Goal: Task Accomplishment & Management: Manage account settings

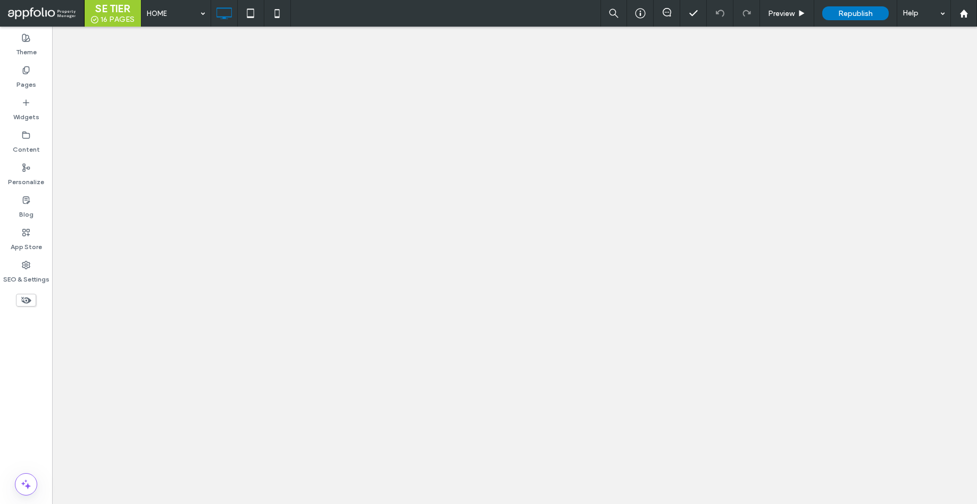
click at [4, 269] on label "SEO & Settings" at bounding box center [26, 276] width 46 height 15
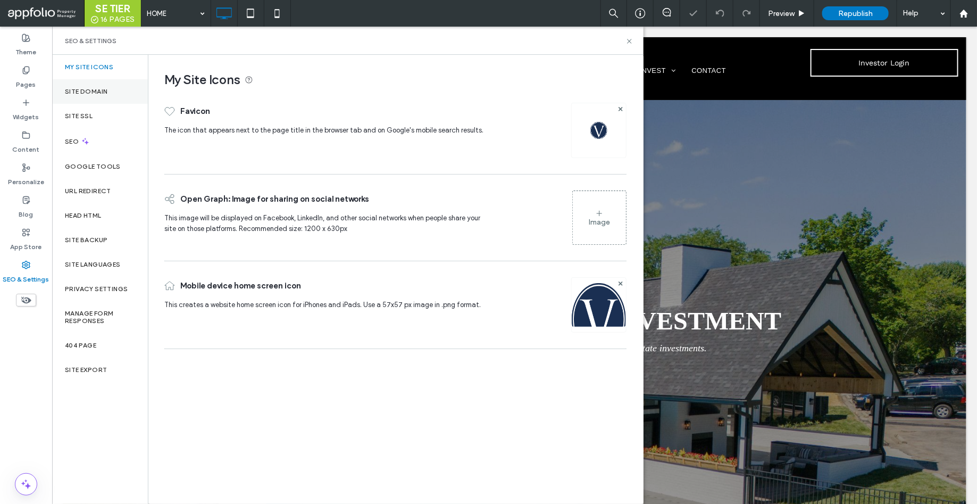
click at [118, 81] on div "Site Domain" at bounding box center [100, 91] width 96 height 24
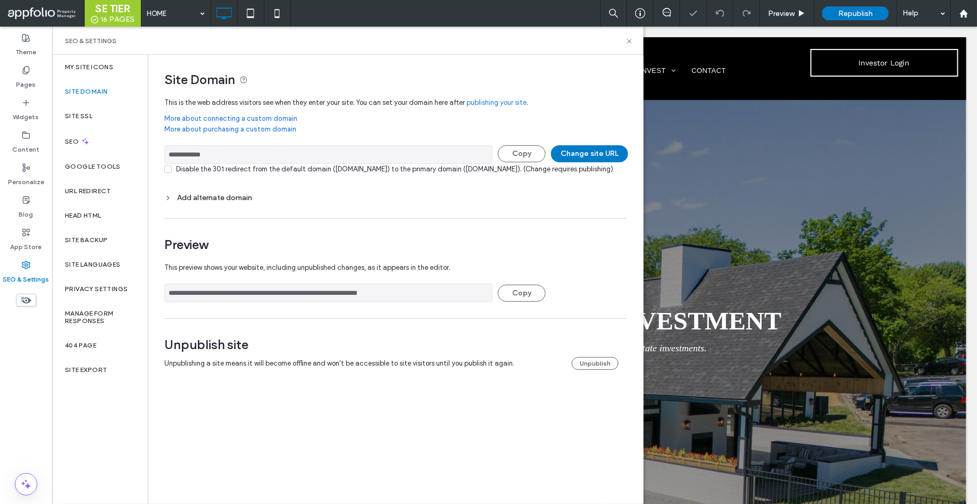
click at [204, 202] on div "Add alternate domain" at bounding box center [395, 197] width 462 height 14
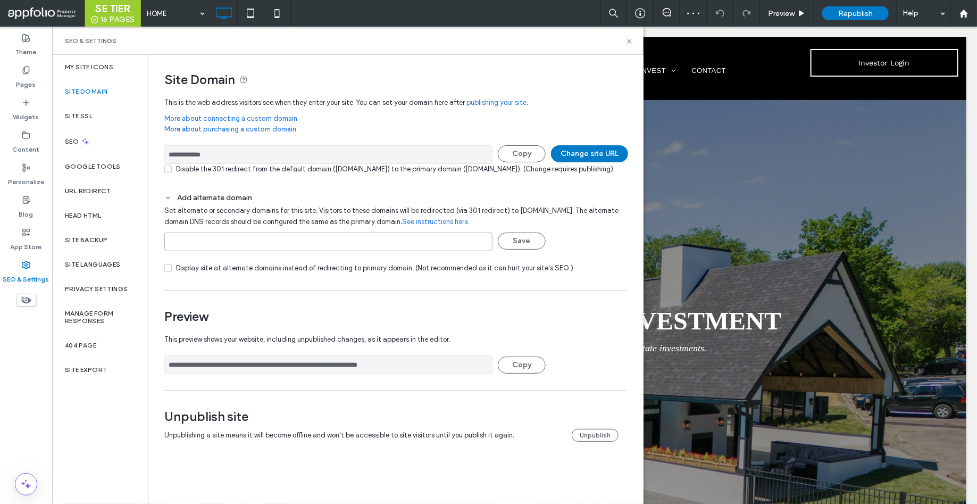
click at [213, 251] on input at bounding box center [328, 241] width 328 height 19
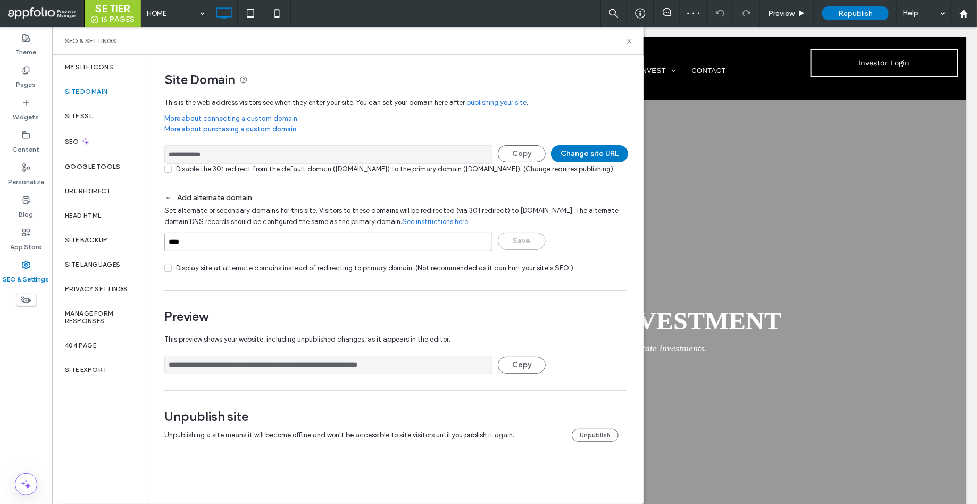
paste input "**********"
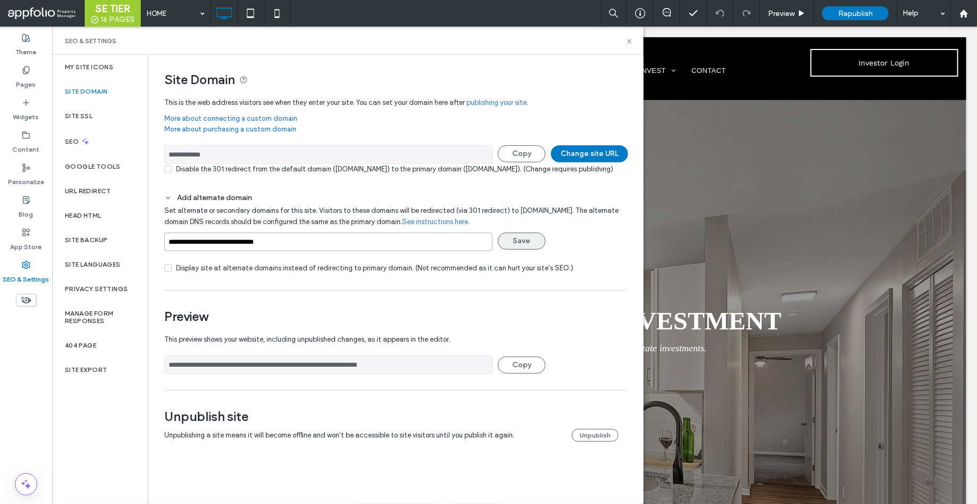
type input "**********"
click at [529, 248] on button "Save" at bounding box center [522, 240] width 48 height 17
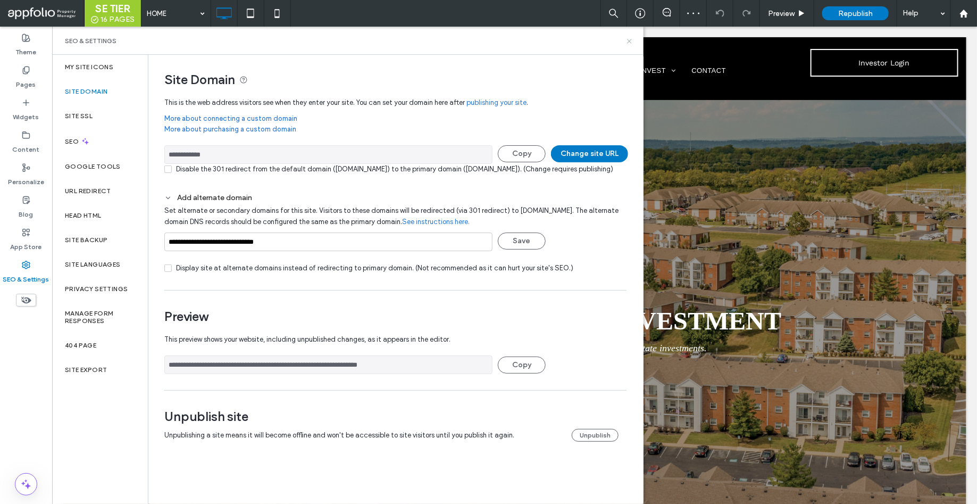
click at [629, 41] on use at bounding box center [629, 41] width 4 height 4
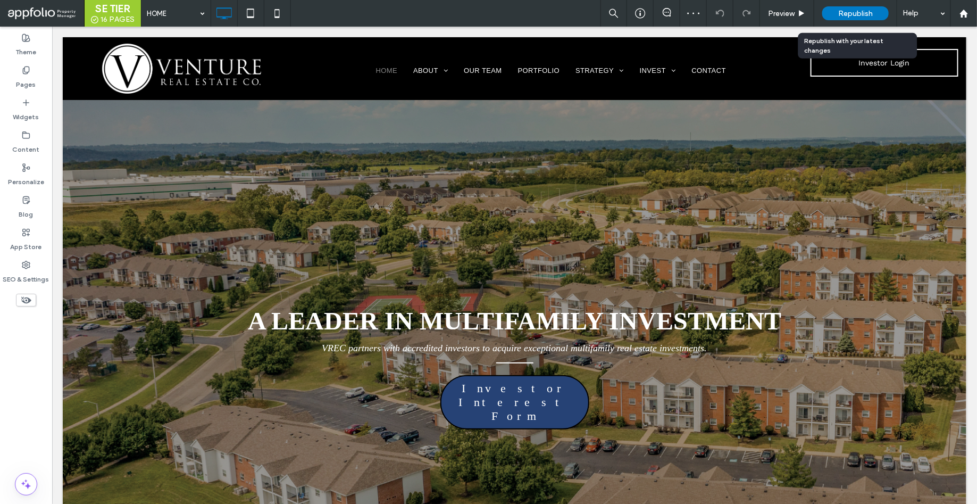
click at [848, 15] on span "Republish" at bounding box center [855, 13] width 35 height 9
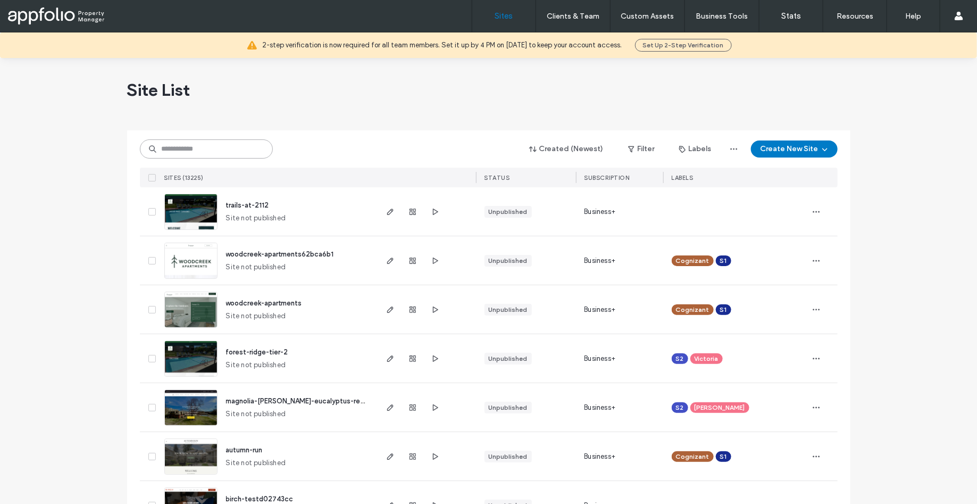
click at [219, 147] on input at bounding box center [206, 148] width 133 height 19
paste input "**********"
type input "**********"
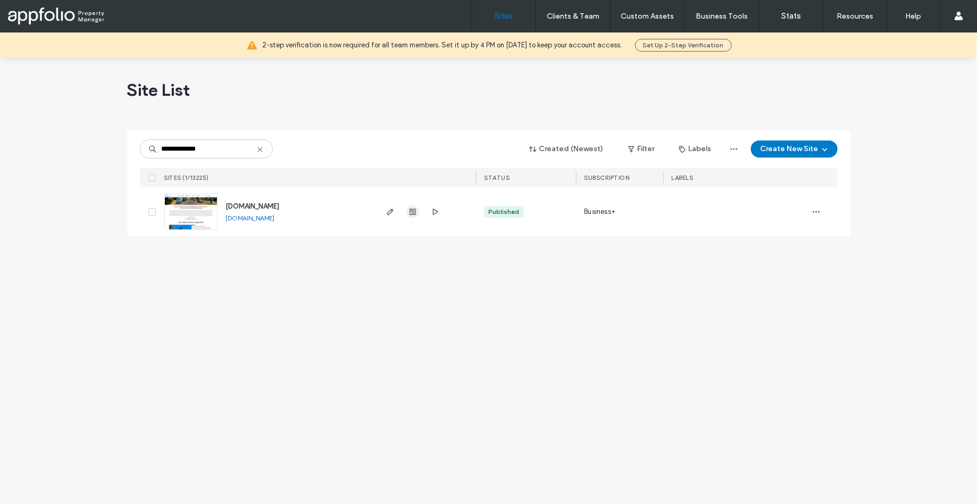
click at [410, 214] on icon "button" at bounding box center [412, 211] width 9 height 9
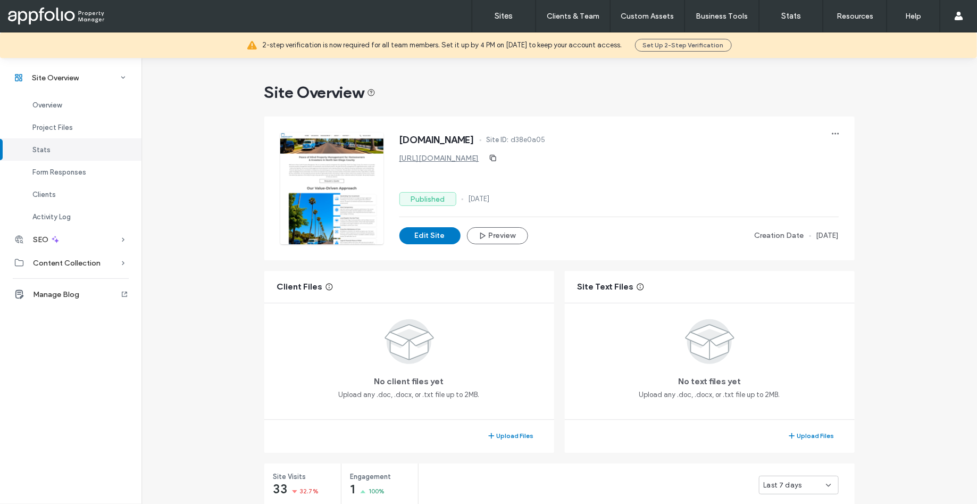
scroll to position [817, 0]
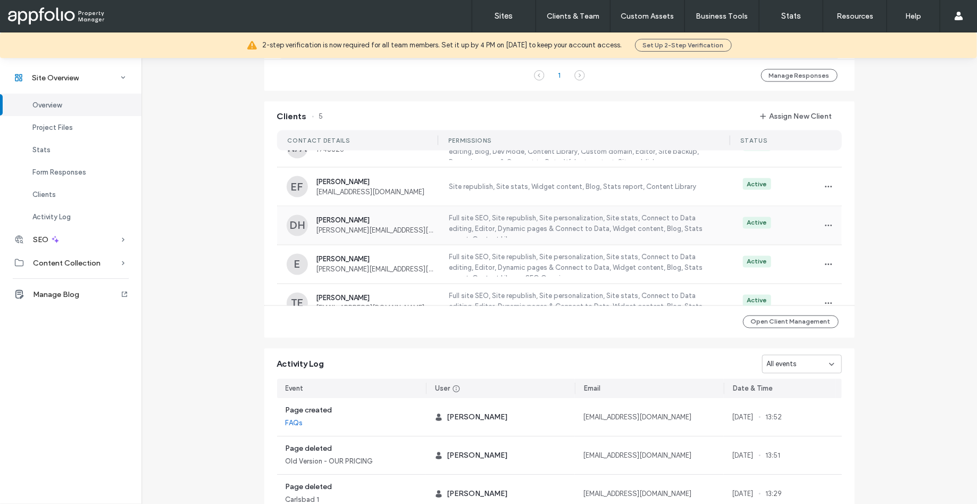
scroll to position [37, 0]
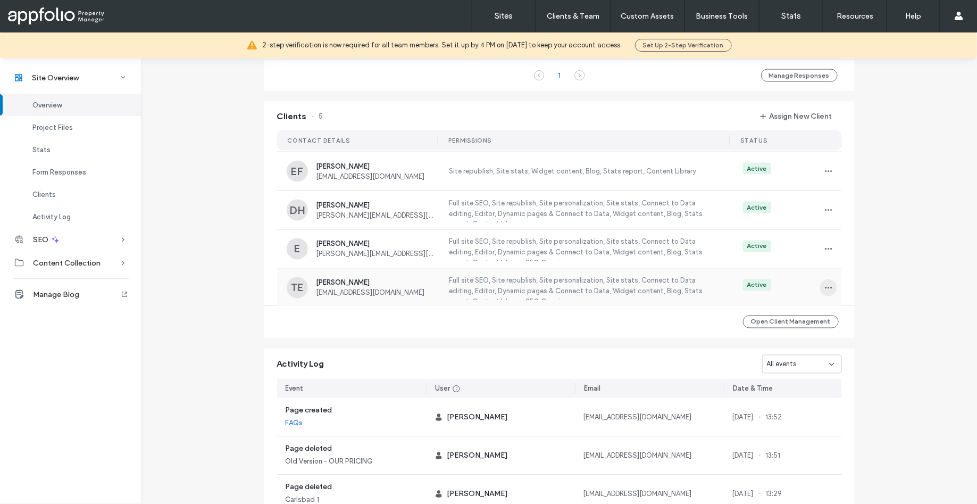
click at [824, 291] on icon "button" at bounding box center [828, 288] width 9 height 9
click at [849, 361] on span "View as Client" at bounding box center [860, 360] width 44 height 11
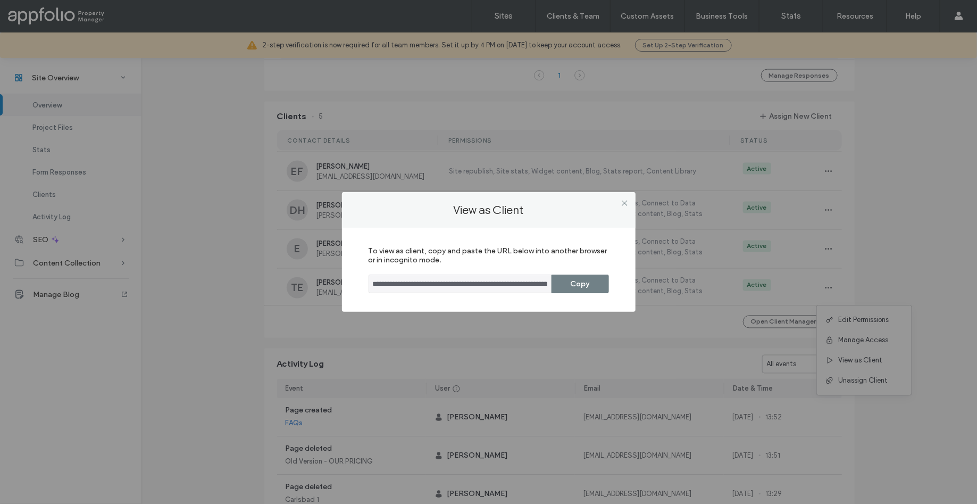
click at [595, 291] on button "Copy" at bounding box center [580, 283] width 57 height 19
click at [588, 285] on button "Copy" at bounding box center [580, 283] width 57 height 19
click at [623, 204] on icon at bounding box center [625, 203] width 8 height 8
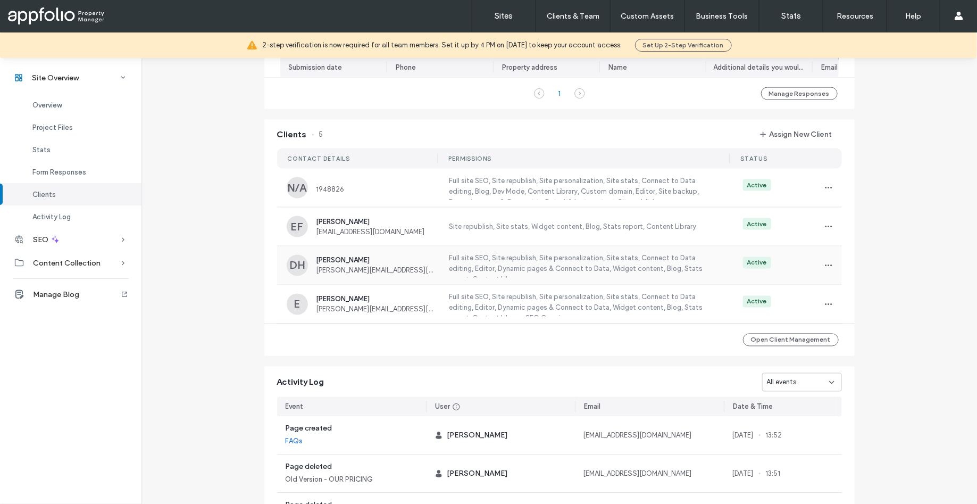
scroll to position [37, 0]
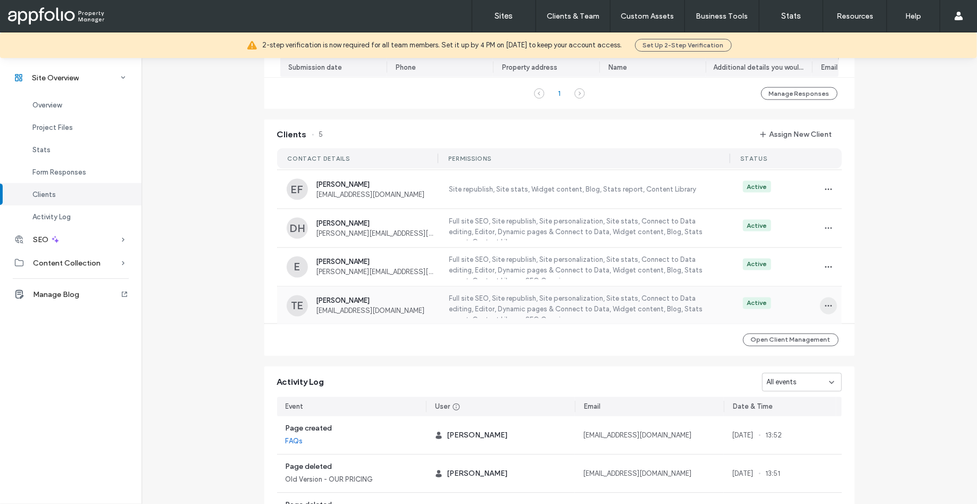
click at [820, 308] on span "button" at bounding box center [828, 305] width 17 height 17
click at [853, 378] on span "View as Client" at bounding box center [860, 378] width 44 height 11
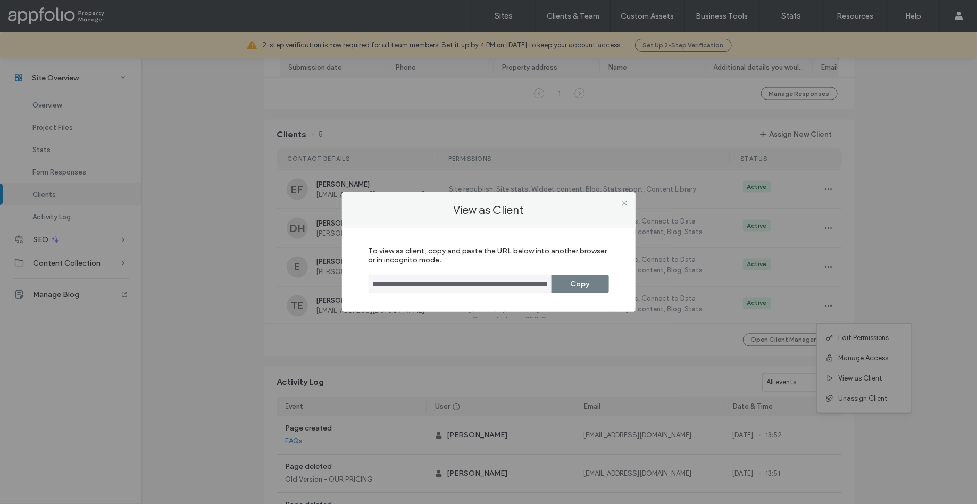
click at [595, 289] on button "Copy" at bounding box center [580, 283] width 57 height 19
click at [579, 285] on button "Copy" at bounding box center [580, 283] width 57 height 19
click at [587, 282] on button "Copy" at bounding box center [580, 283] width 57 height 19
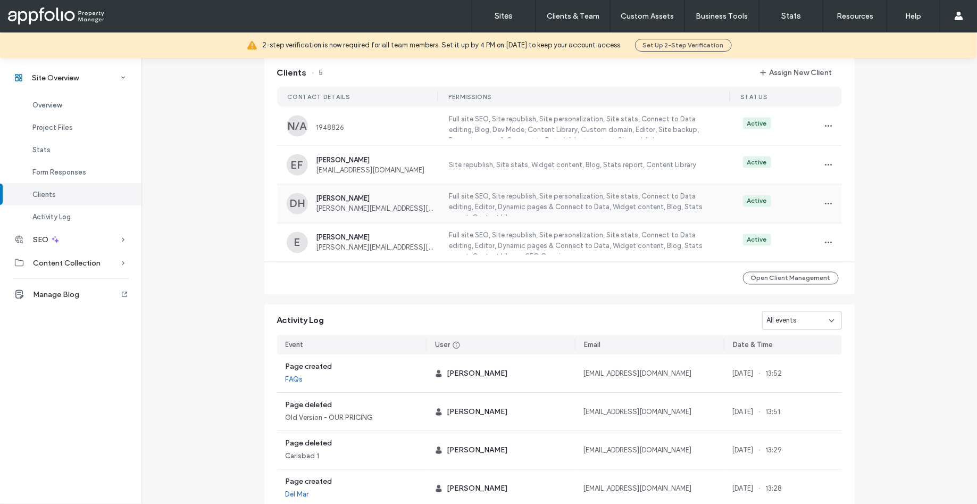
scroll to position [37, 0]
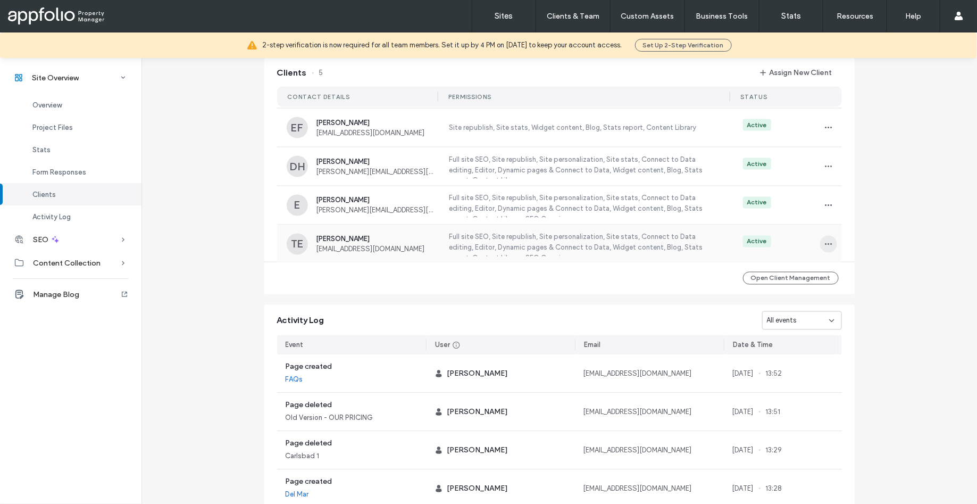
click at [824, 248] on icon "button" at bounding box center [828, 244] width 9 height 9
click at [847, 310] on div "View as Client" at bounding box center [864, 316] width 95 height 20
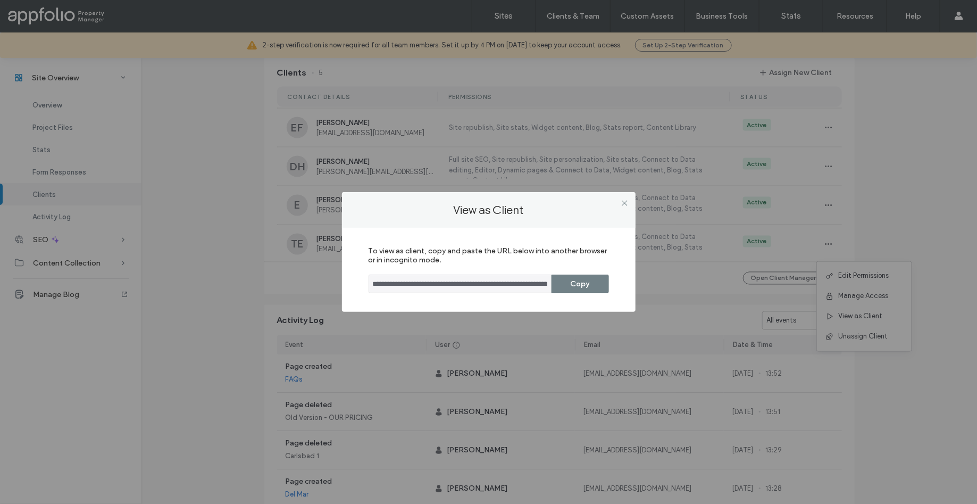
click at [581, 282] on button "Copy" at bounding box center [580, 283] width 57 height 19
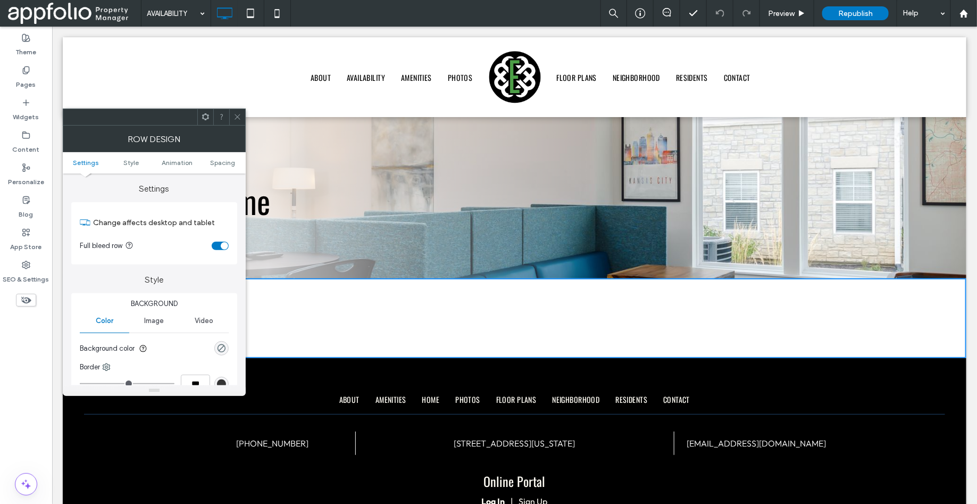
click at [234, 114] on icon at bounding box center [238, 117] width 8 height 8
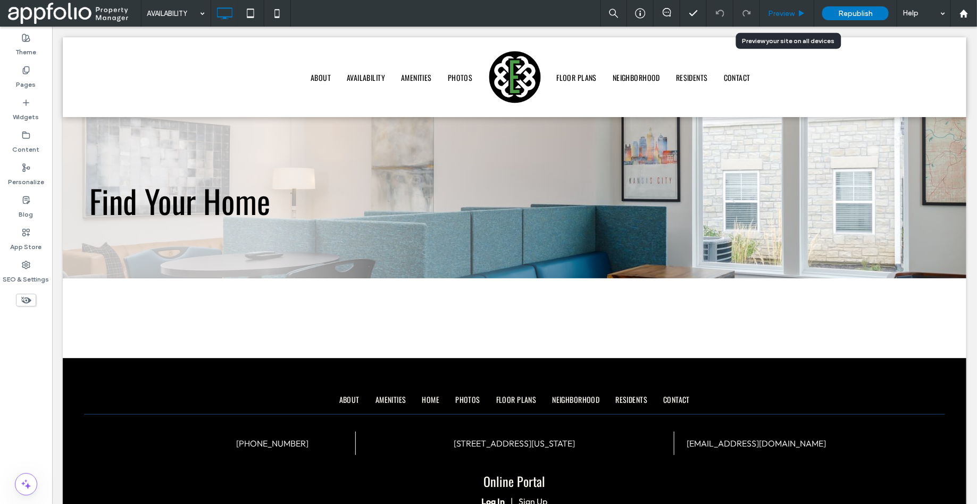
click at [783, 18] on div "Preview" at bounding box center [787, 13] width 54 height 27
click at [785, 15] on span "Preview" at bounding box center [781, 13] width 27 height 9
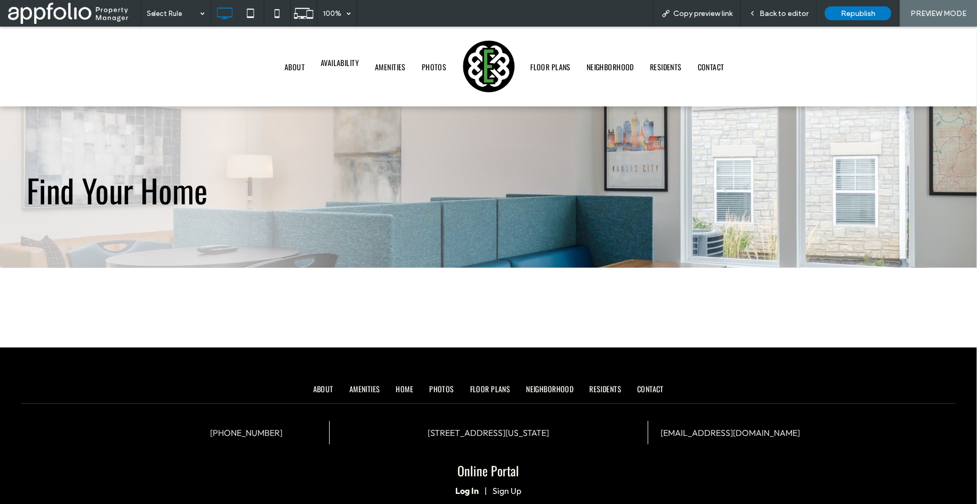
click at [341, 66] on span "AVAILABILITY" at bounding box center [340, 61] width 38 height 11
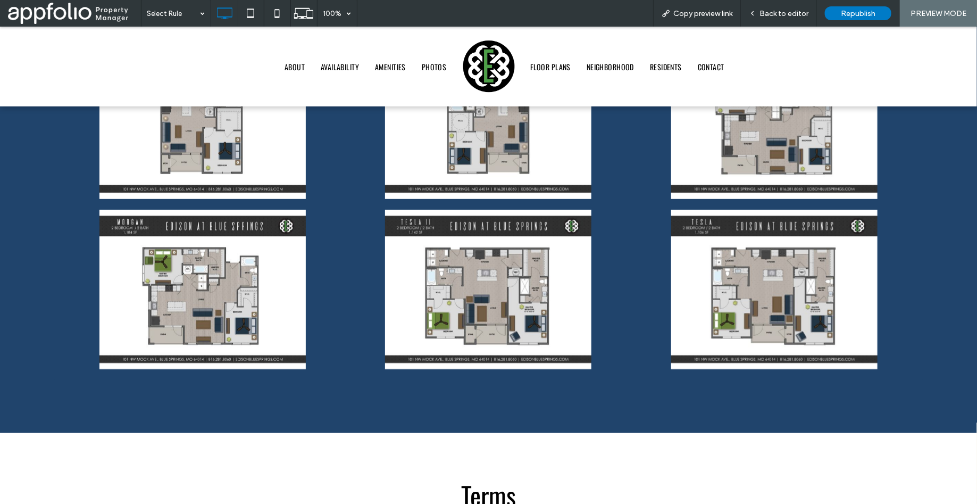
scroll to position [2592, 0]
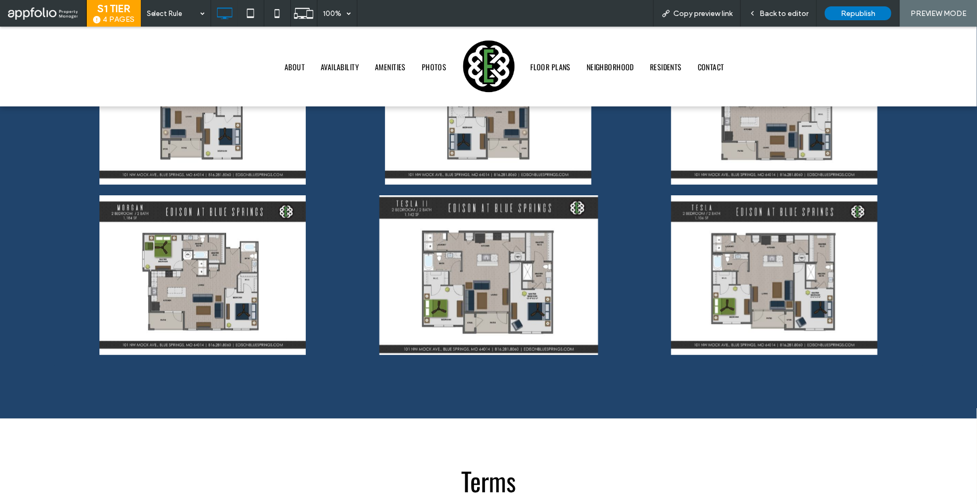
click at [445, 256] on link at bounding box center [488, 274] width 291 height 169
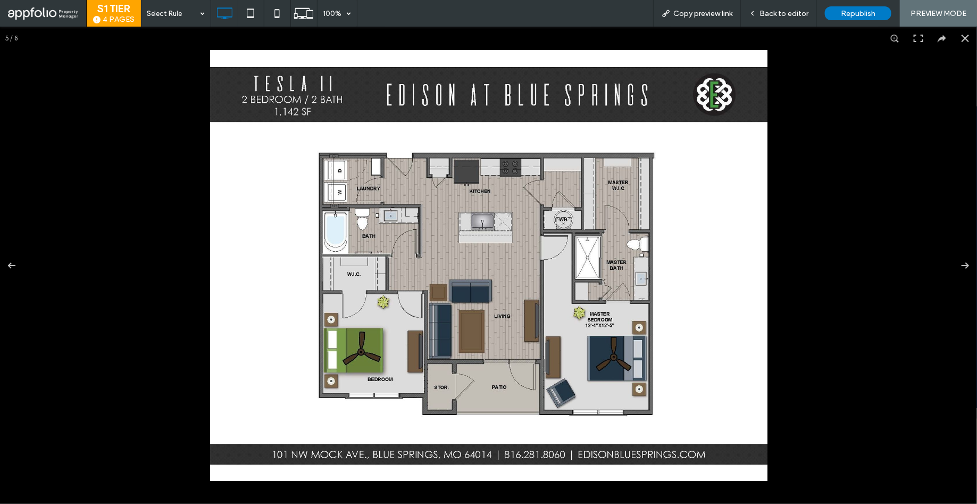
click at [843, 184] on div at bounding box center [488, 264] width 977 height 477
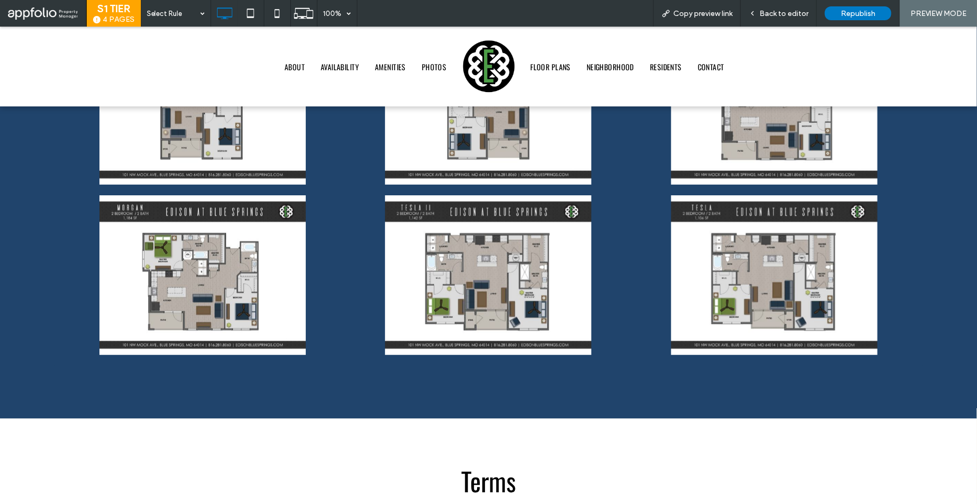
scroll to position [2456, 0]
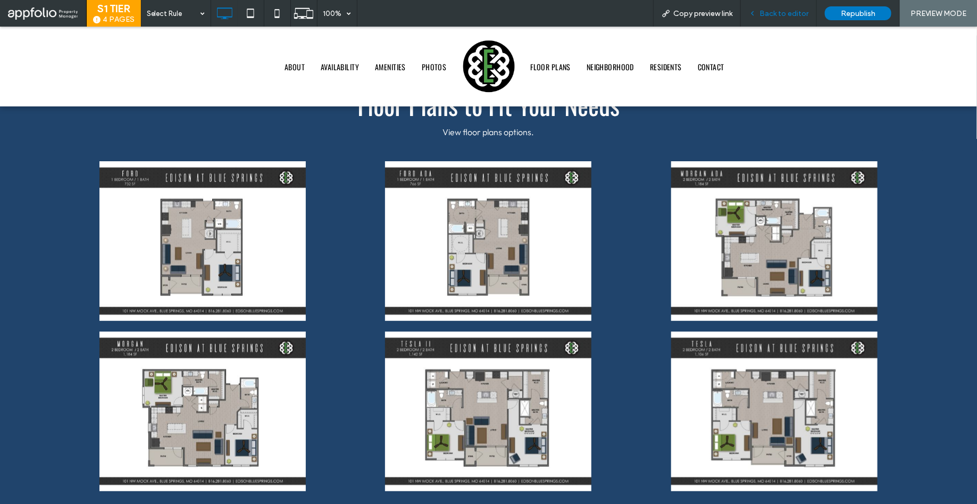
click at [801, 12] on span "Back to editor" at bounding box center [784, 13] width 49 height 9
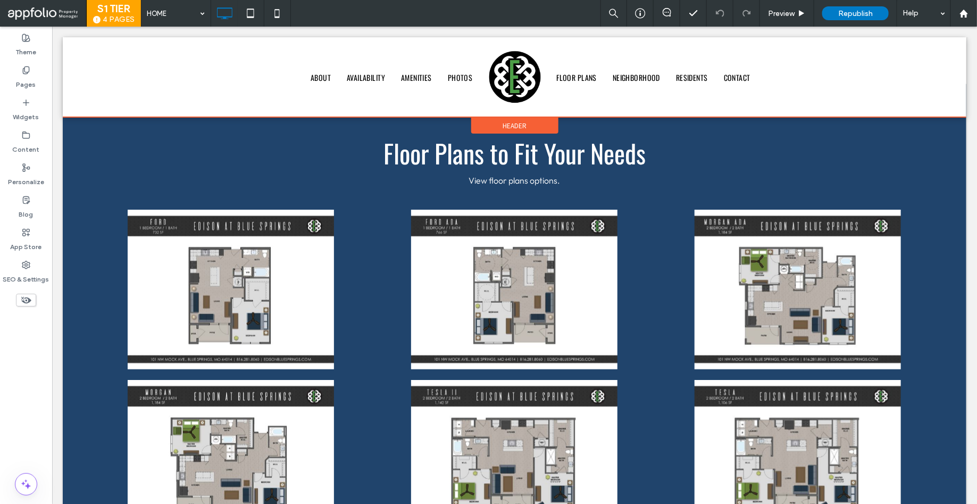
click at [369, 66] on div at bounding box center [514, 77] width 904 height 80
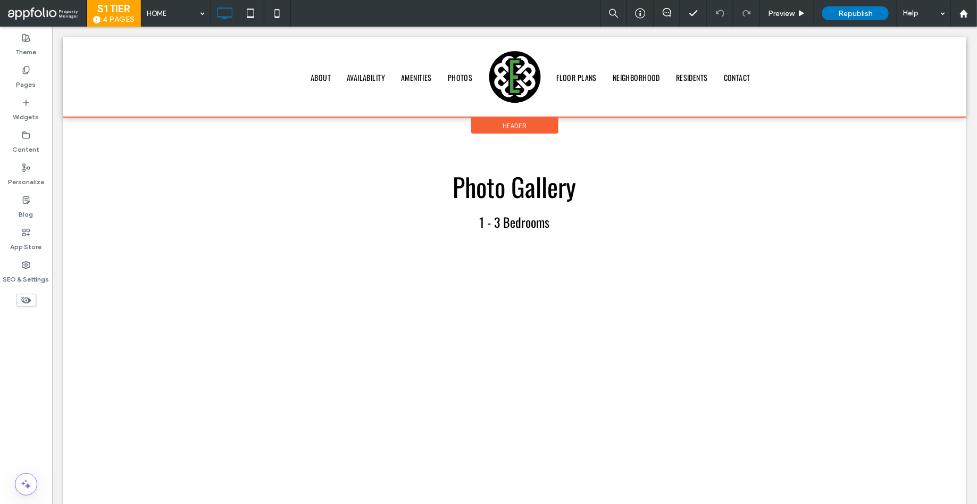
click at [367, 72] on div at bounding box center [514, 77] width 904 height 80
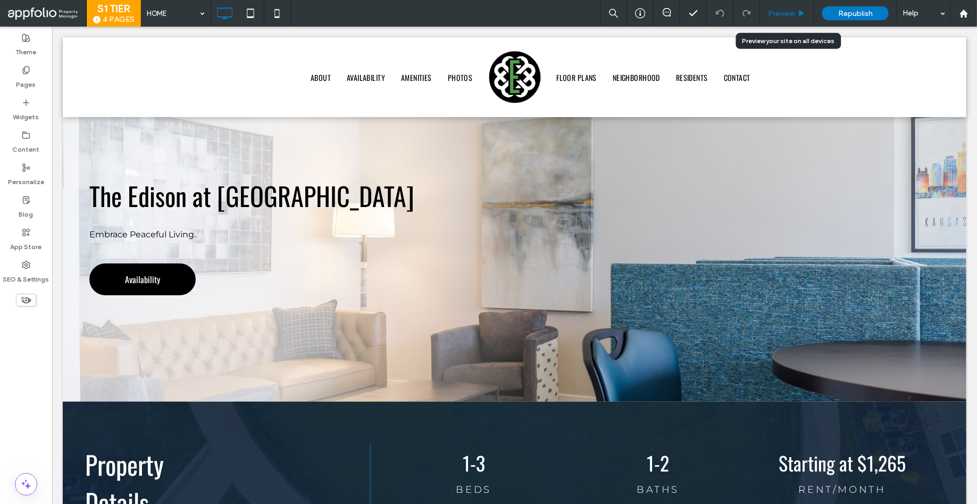
click at [785, 7] on div "Preview" at bounding box center [787, 13] width 54 height 27
click at [785, 12] on span "Preview" at bounding box center [781, 13] width 27 height 9
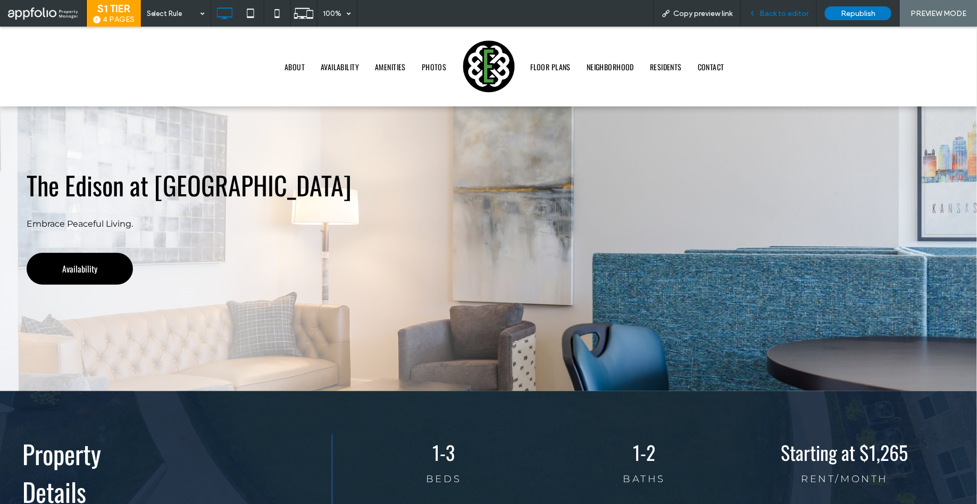
click at [779, 19] on div "Back to editor" at bounding box center [779, 13] width 76 height 27
click at [775, 12] on span "Back to editor" at bounding box center [784, 13] width 49 height 9
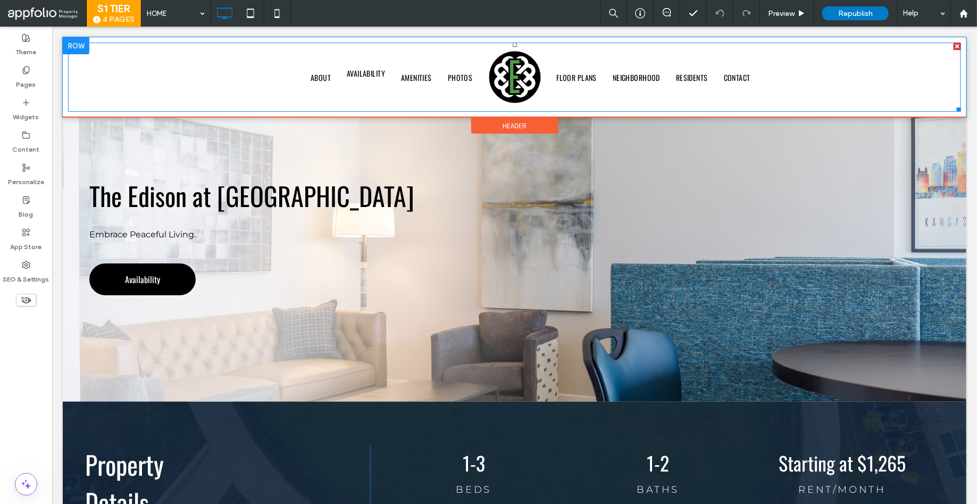
click at [366, 74] on span "AVAILABILITY" at bounding box center [365, 72] width 38 height 11
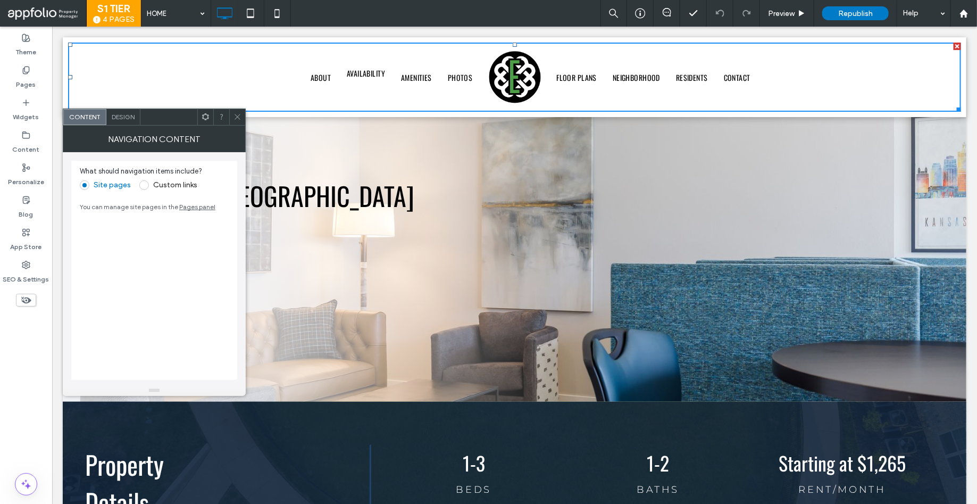
click at [366, 74] on span "AVAILABILITY" at bounding box center [365, 72] width 38 height 11
click at [236, 113] on icon at bounding box center [238, 117] width 8 height 8
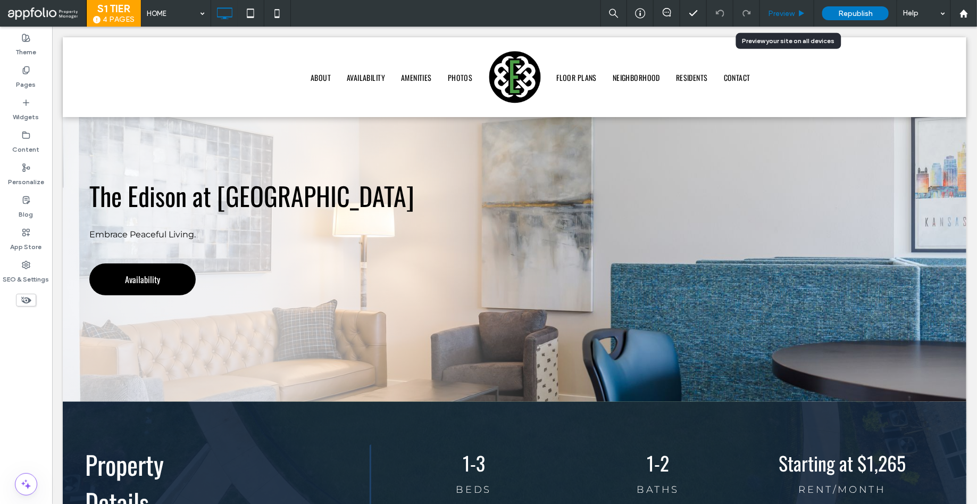
click at [787, 13] on span "Preview" at bounding box center [781, 13] width 27 height 9
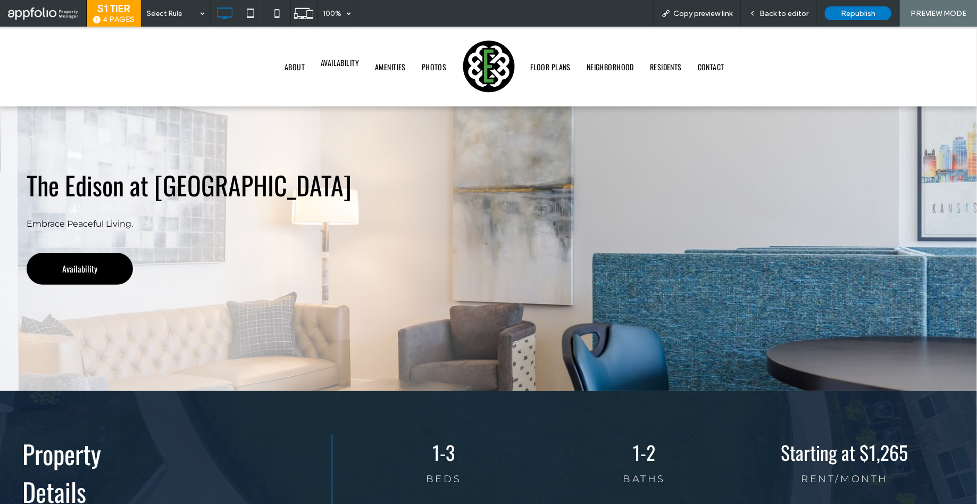
click at [336, 68] on link "AVAILABILITY" at bounding box center [340, 62] width 54 height 12
click at [780, 11] on span "Back to editor" at bounding box center [784, 13] width 49 height 9
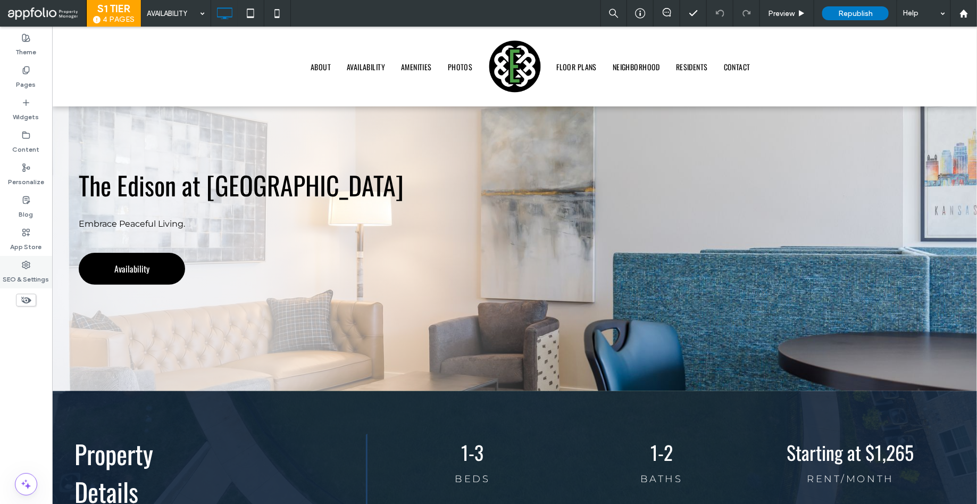
click at [29, 272] on label "SEO & Settings" at bounding box center [26, 276] width 46 height 15
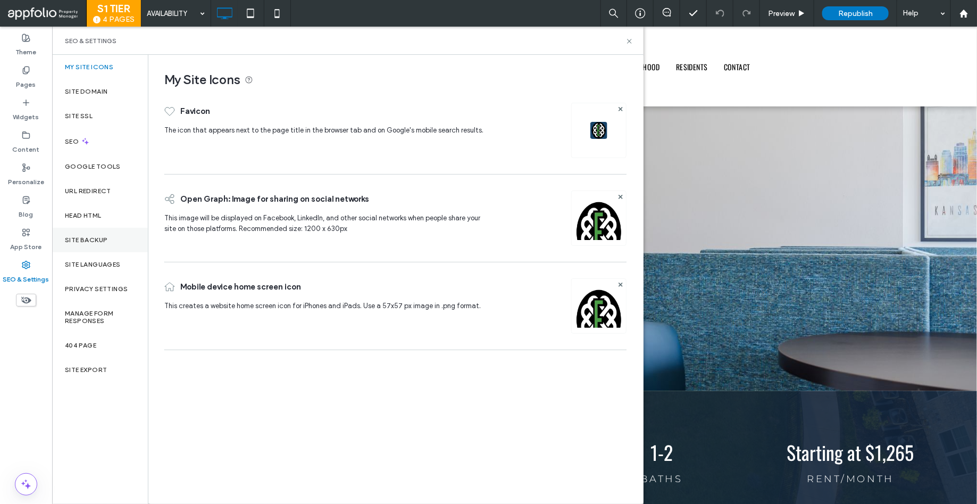
click at [97, 237] on label "Site Backup" at bounding box center [86, 239] width 43 height 7
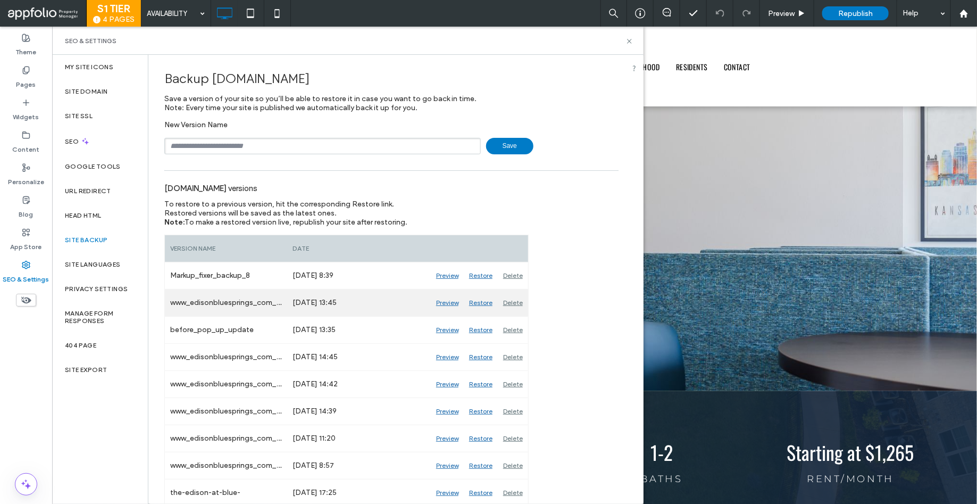
click at [446, 301] on div "Preview" at bounding box center [447, 302] width 33 height 27
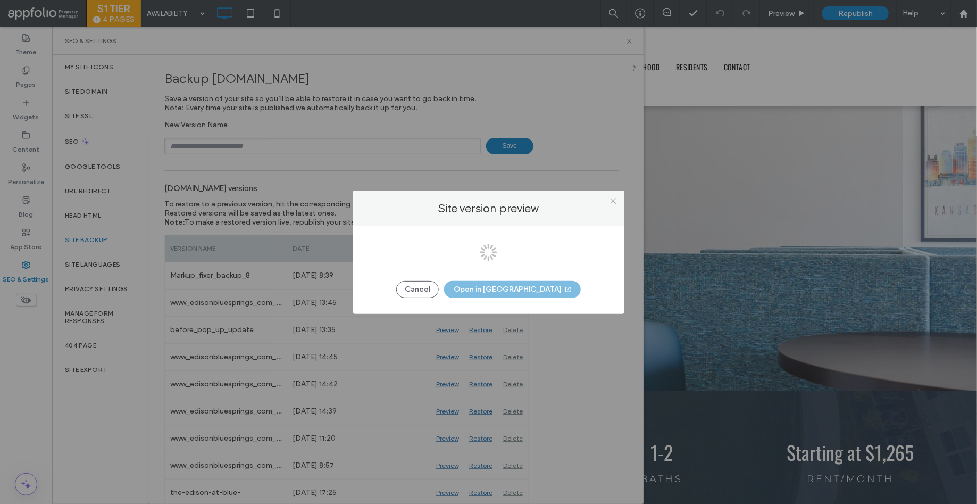
click at [515, 289] on div at bounding box center [488, 252] width 977 height 504
click at [511, 291] on button "Open in New Tab" at bounding box center [512, 289] width 137 height 17
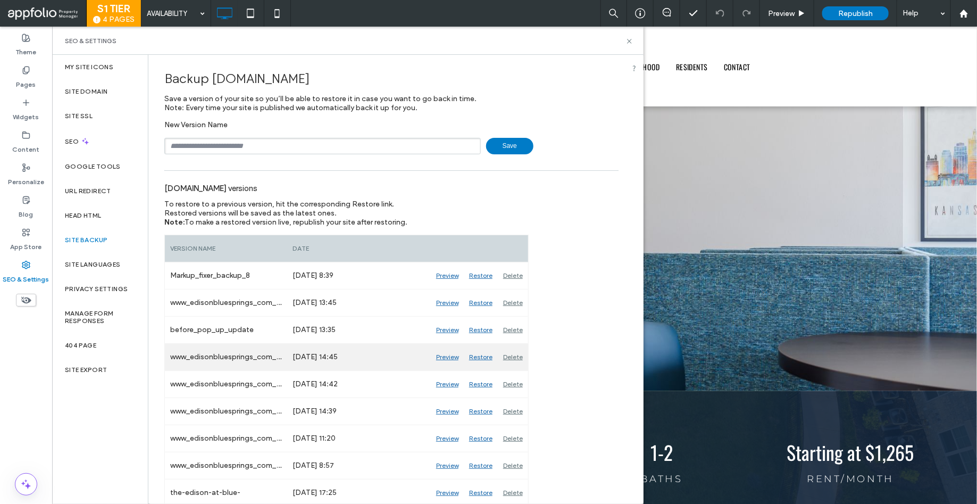
scroll to position [2, 0]
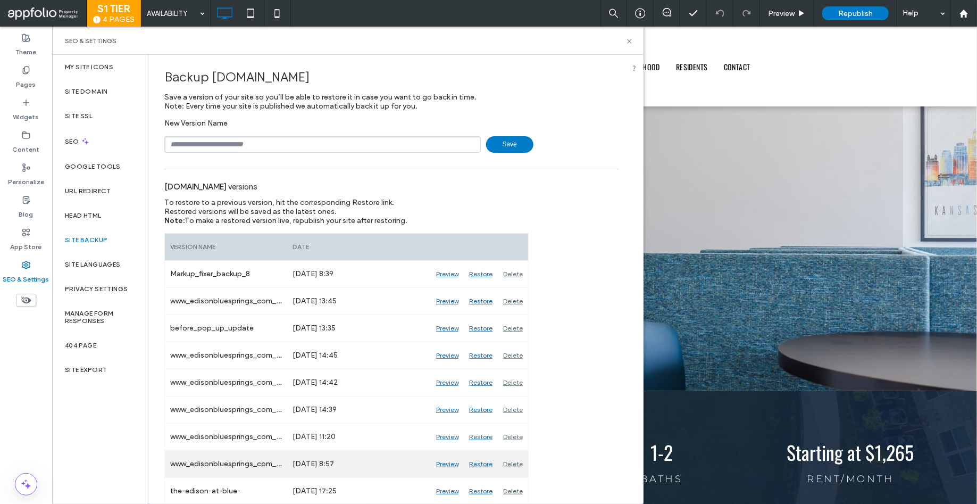
click at [447, 462] on div "Preview" at bounding box center [447, 464] width 33 height 27
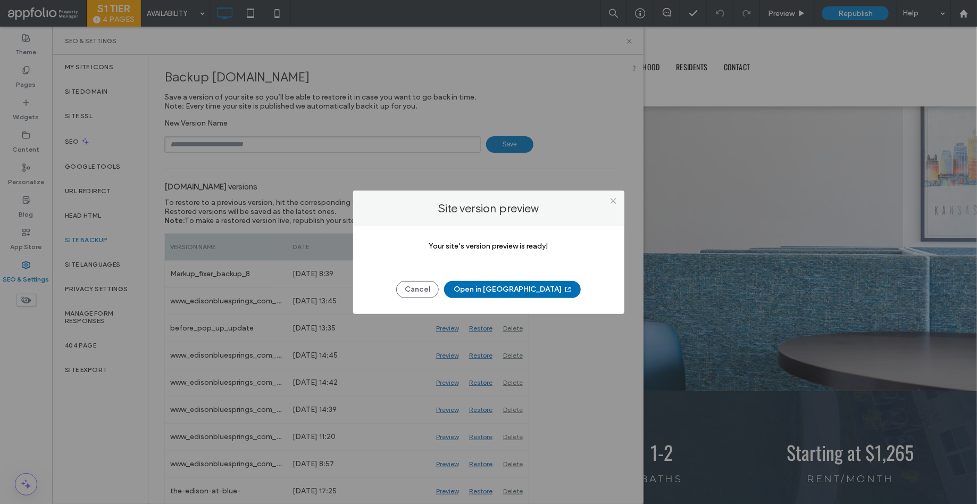
click at [512, 287] on button "Open in New Tab" at bounding box center [512, 289] width 137 height 17
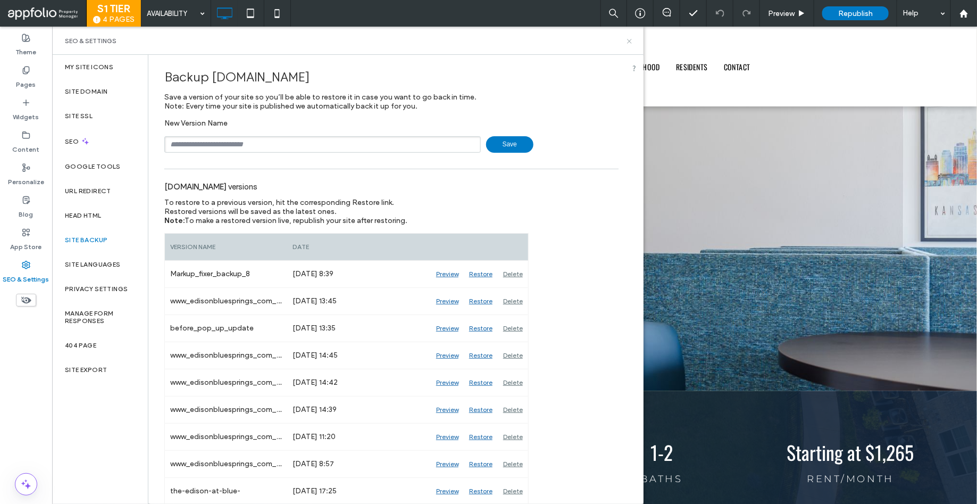
click at [627, 40] on icon at bounding box center [630, 41] width 8 height 8
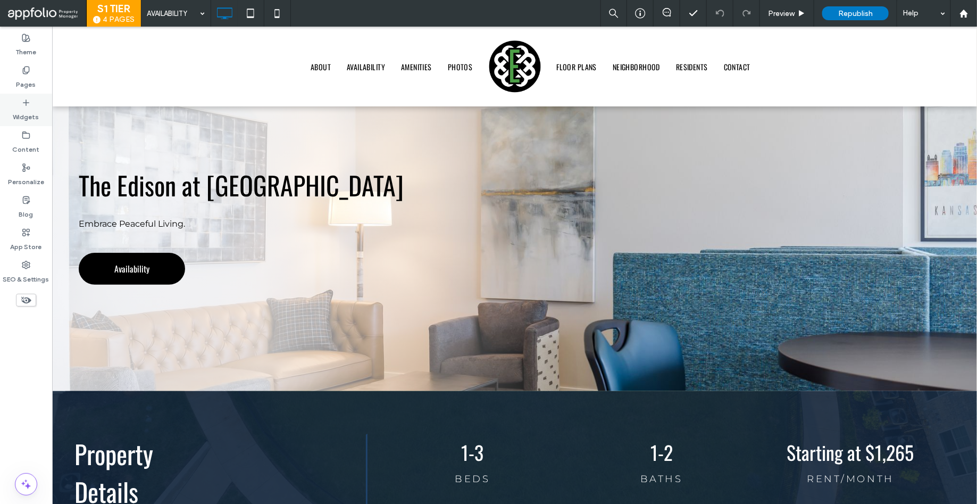
click at [29, 104] on icon at bounding box center [26, 102] width 9 height 9
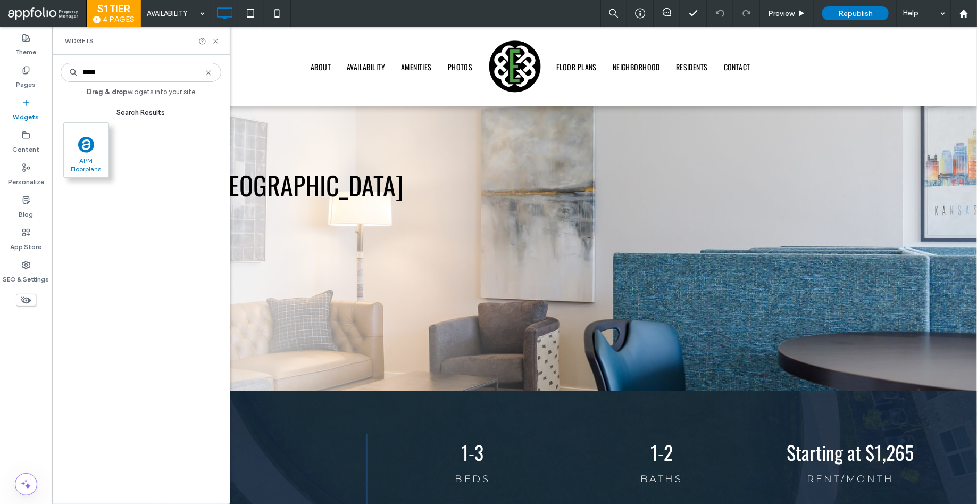
type input "*****"
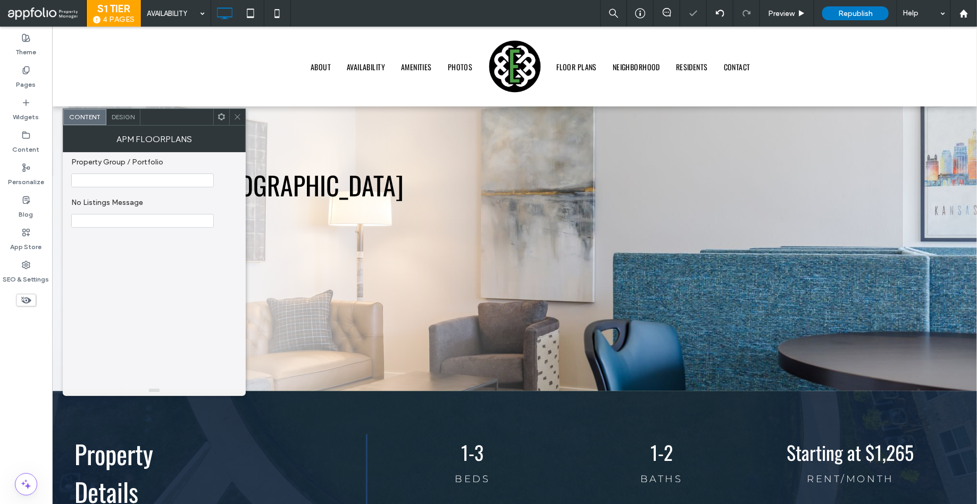
click at [239, 115] on use at bounding box center [237, 116] width 5 height 5
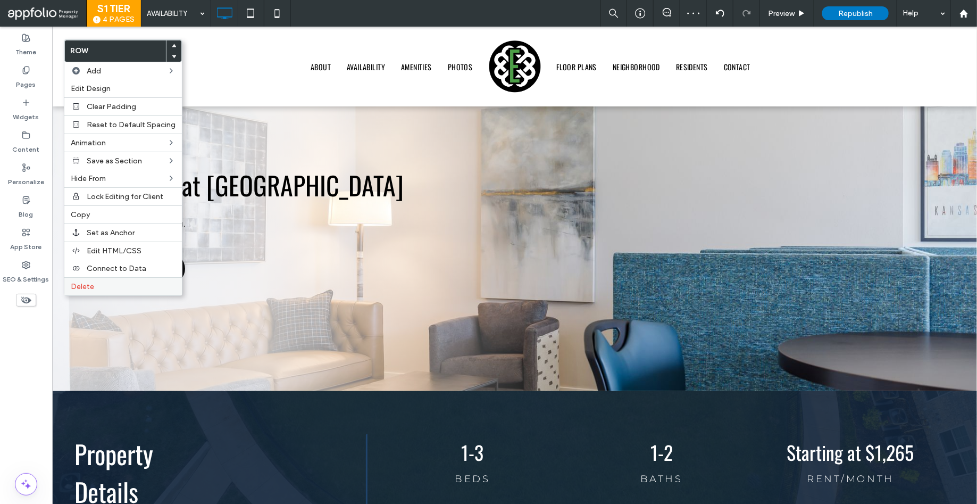
click at [91, 289] on span "Delete" at bounding box center [82, 286] width 23 height 9
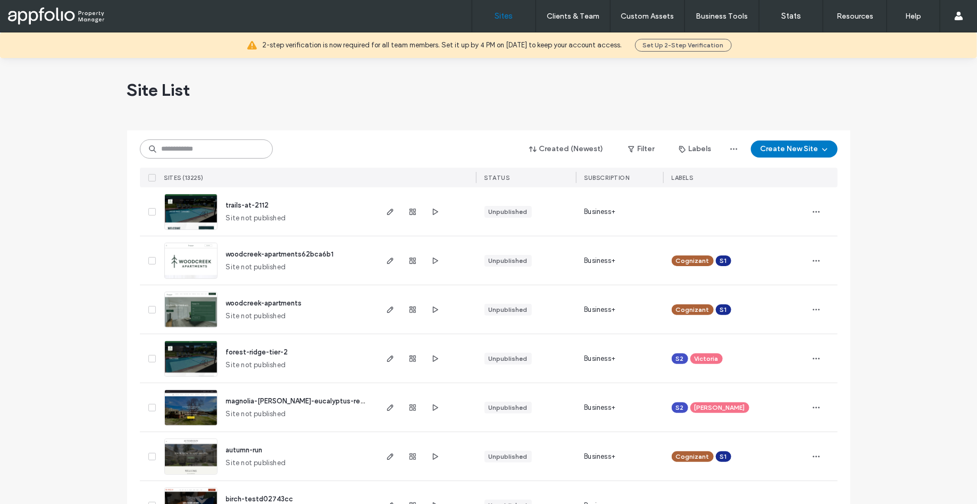
click at [224, 145] on input at bounding box center [206, 148] width 133 height 19
paste input "**********"
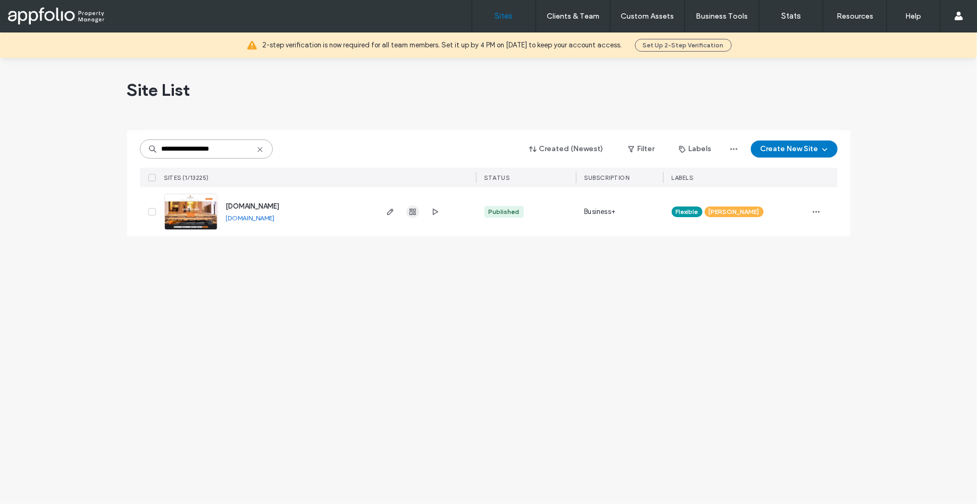
type input "**********"
click at [411, 210] on icon "button" at bounding box center [412, 211] width 9 height 9
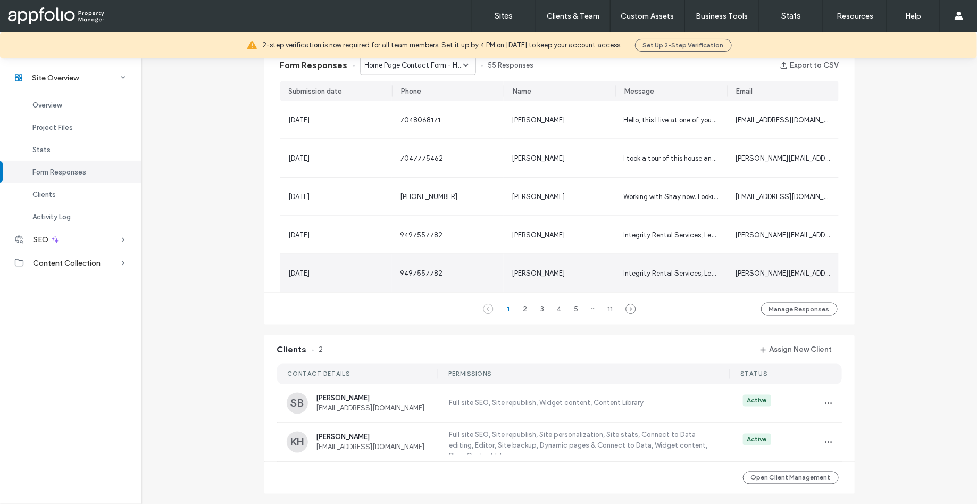
scroll to position [817, 0]
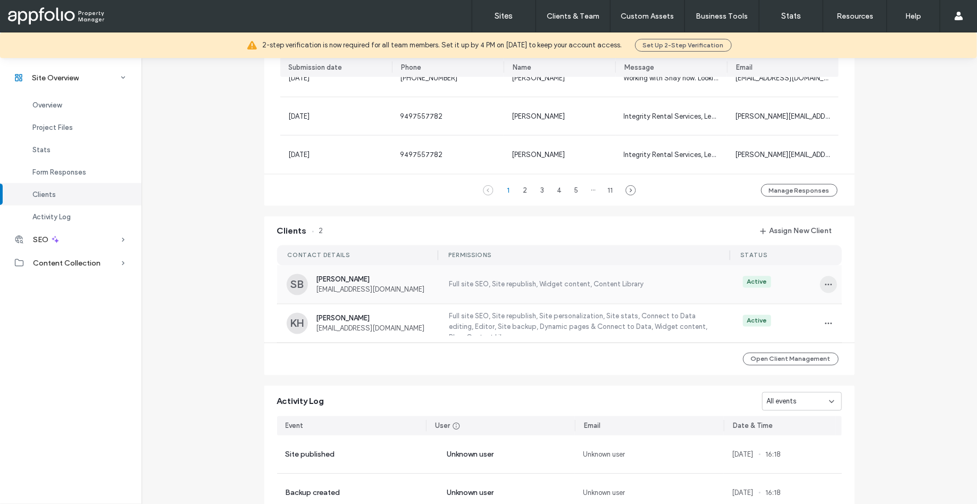
click at [820, 283] on span "button" at bounding box center [828, 284] width 17 height 17
click at [844, 309] on span "Edit Permissions" at bounding box center [863, 312] width 51 height 11
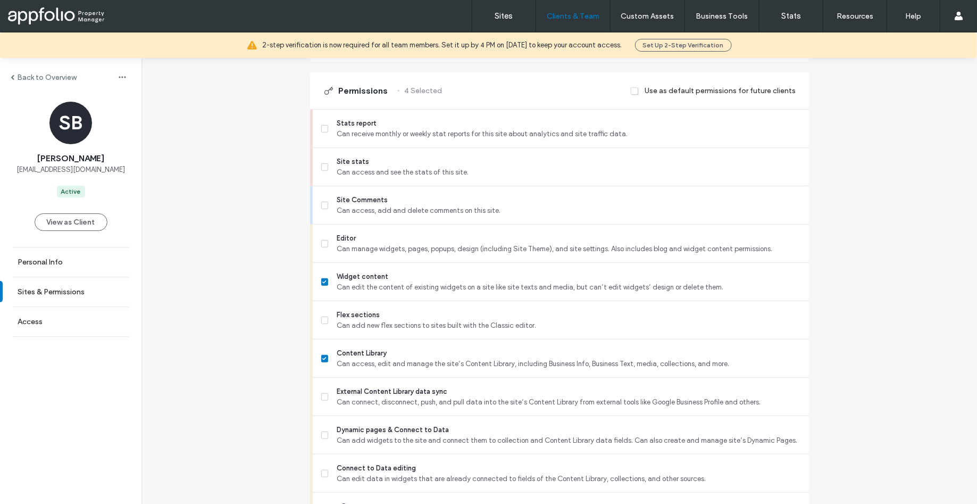
scroll to position [853, 0]
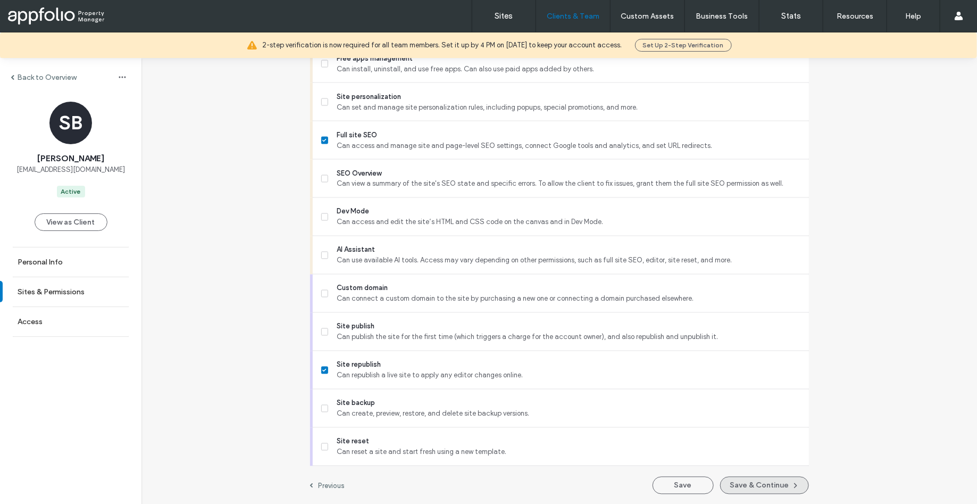
click at [749, 479] on button "Save & Continue" at bounding box center [764, 486] width 89 height 18
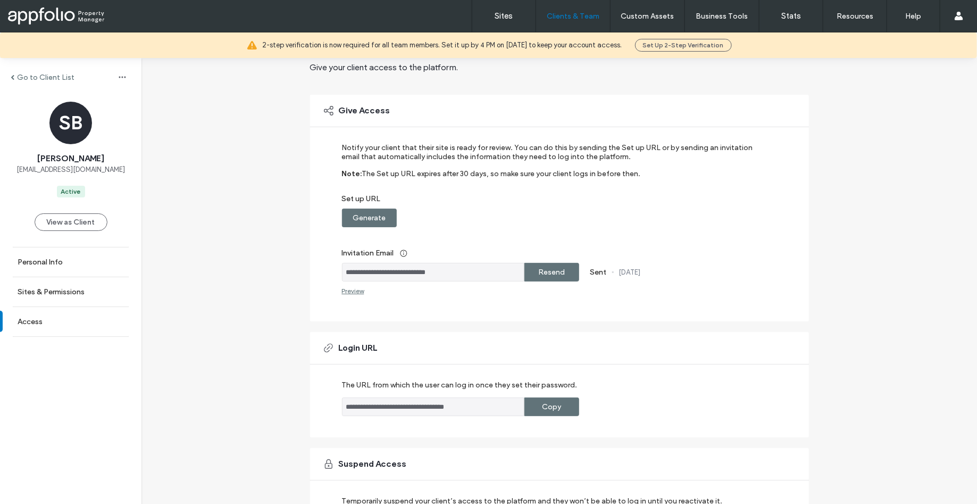
scroll to position [44, 0]
click at [559, 276] on label "Resend" at bounding box center [551, 273] width 27 height 20
click at [546, 412] on label "Copy" at bounding box center [551, 408] width 19 height 20
